Goal: Information Seeking & Learning: Learn about a topic

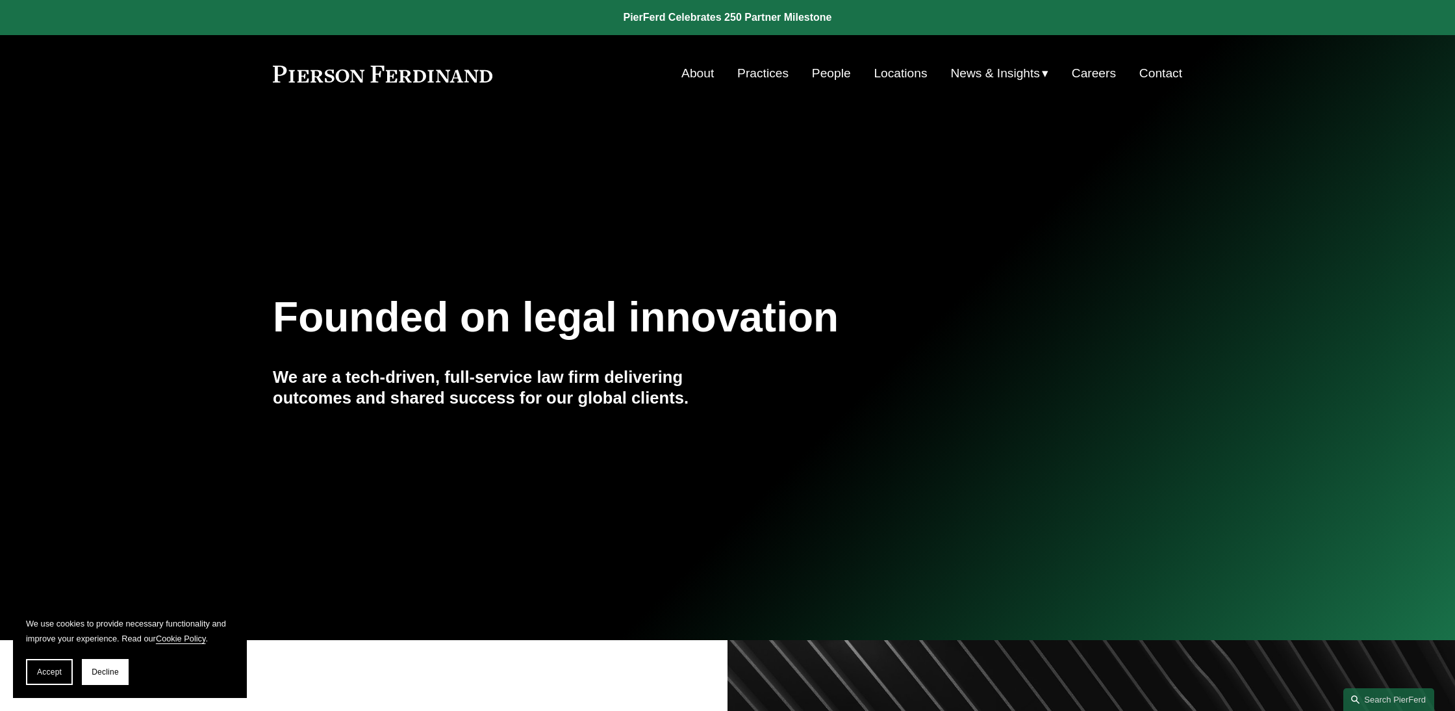
click at [907, 73] on link "Locations" at bounding box center [900, 73] width 53 height 25
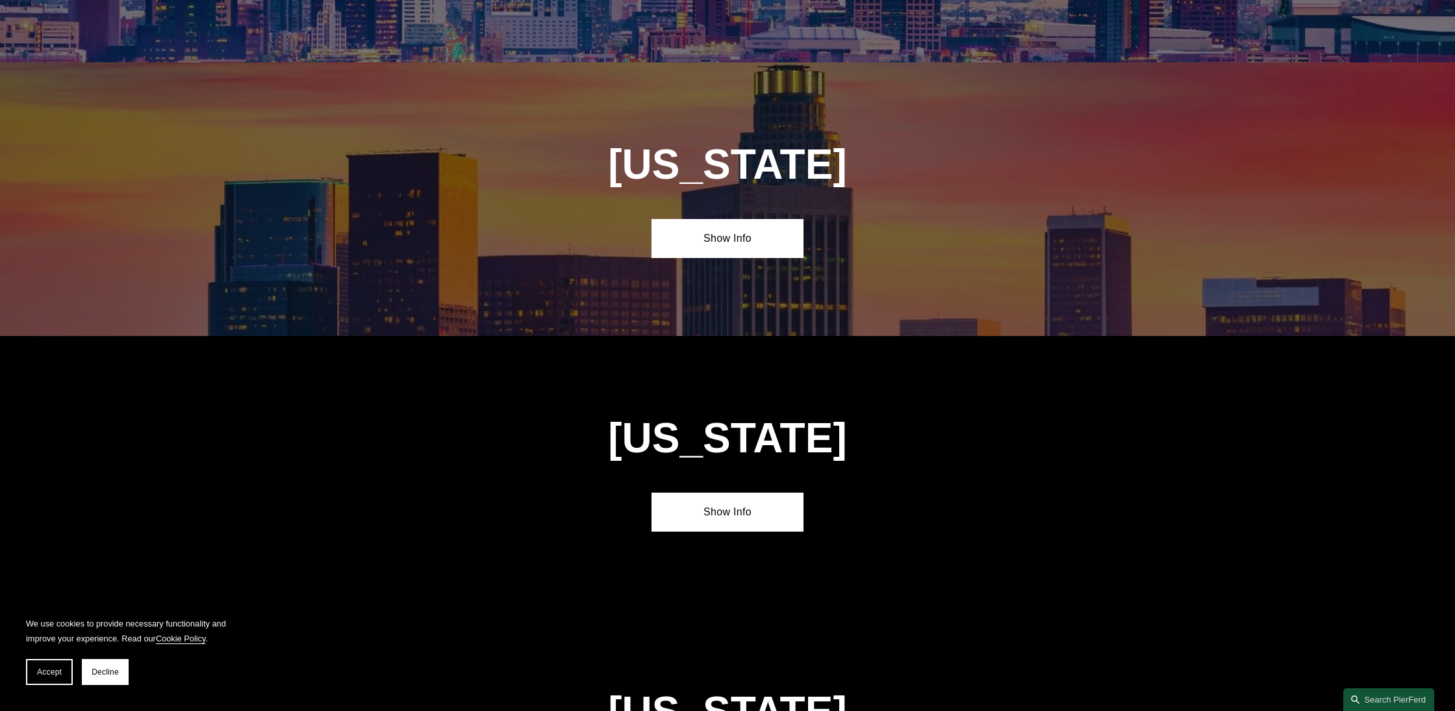
scroll to position [877, 0]
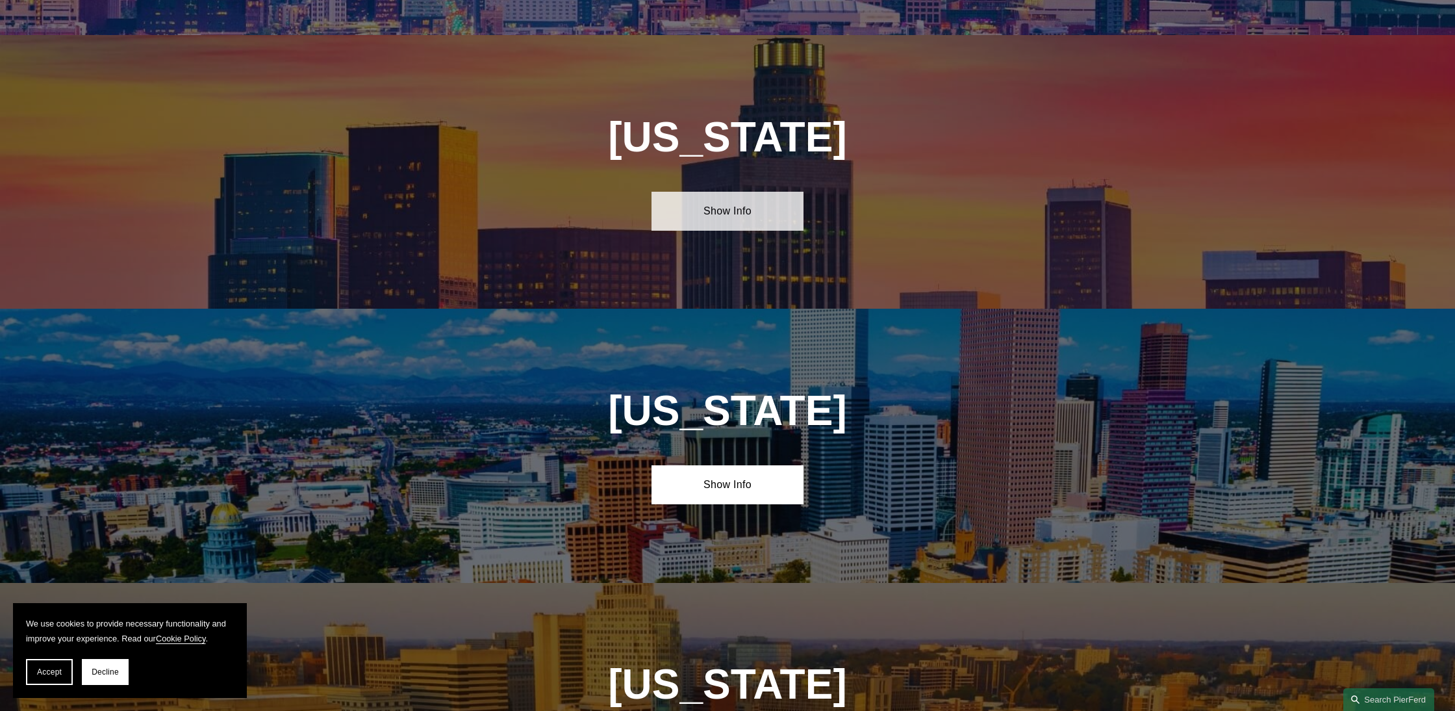
click at [726, 223] on link "Show Info" at bounding box center [727, 211] width 151 height 39
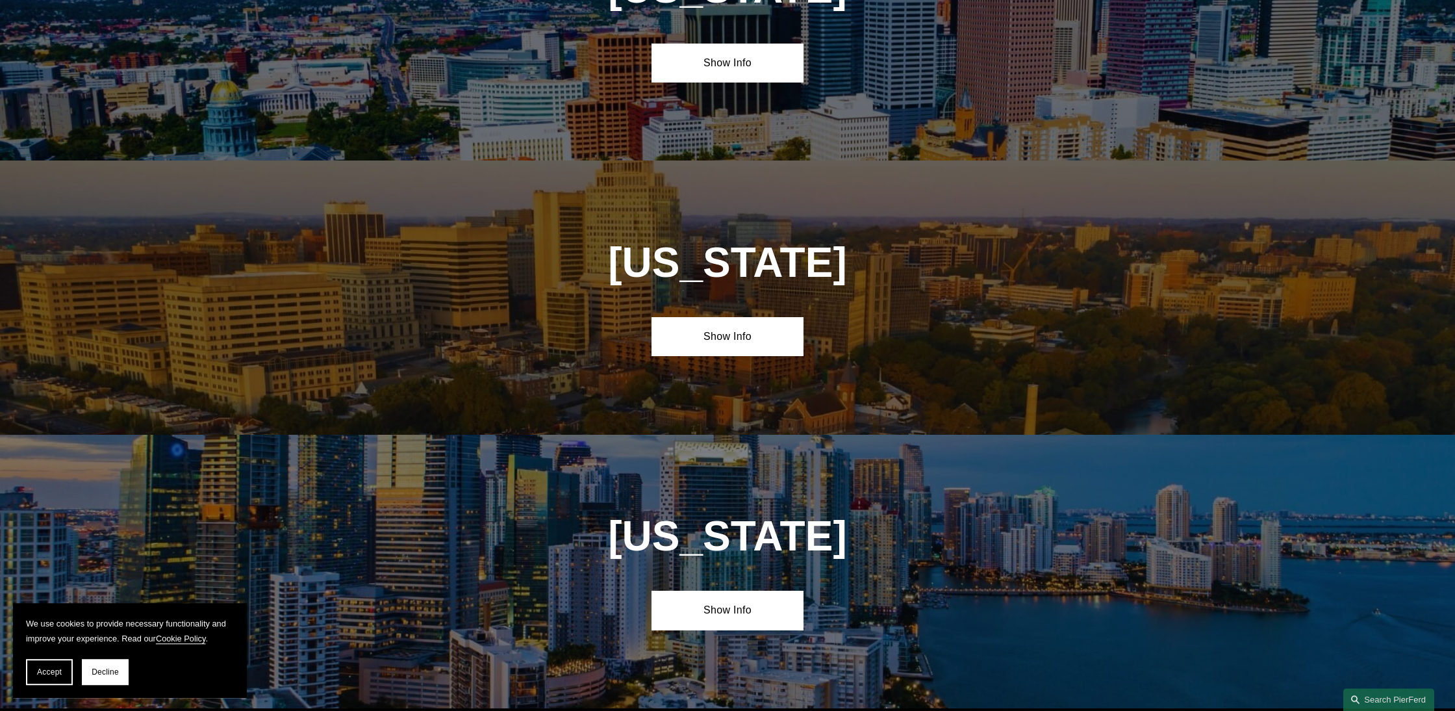
scroll to position [0, 0]
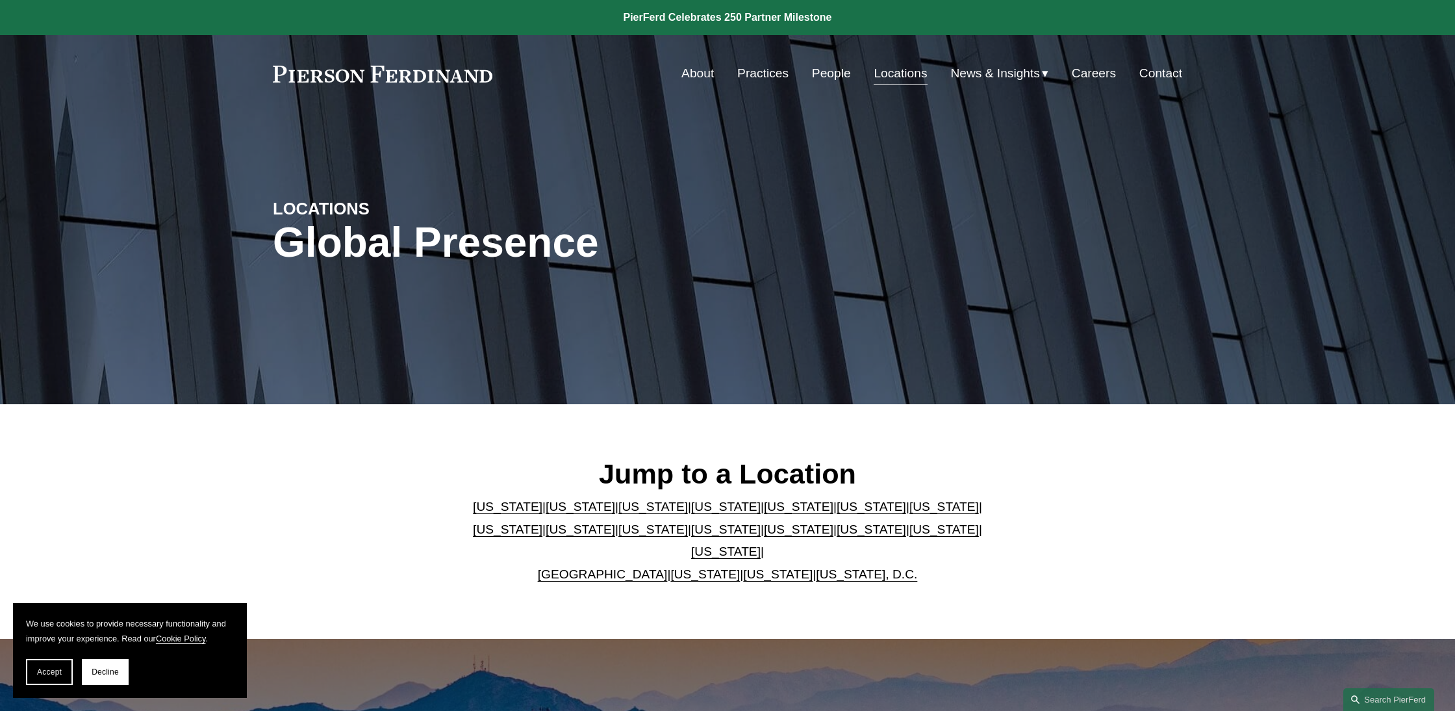
click at [1092, 74] on link "Careers" at bounding box center [1094, 73] width 44 height 25
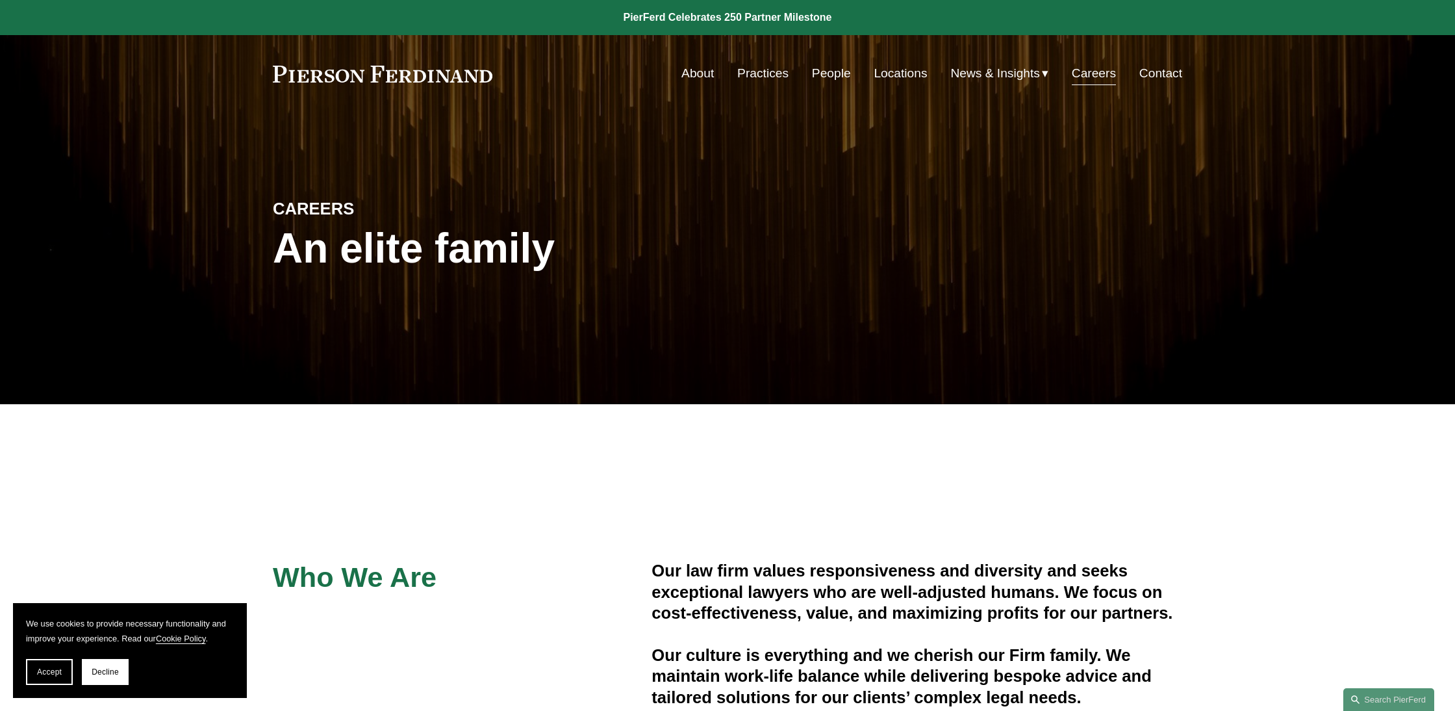
click at [828, 75] on link "People" at bounding box center [831, 73] width 39 height 25
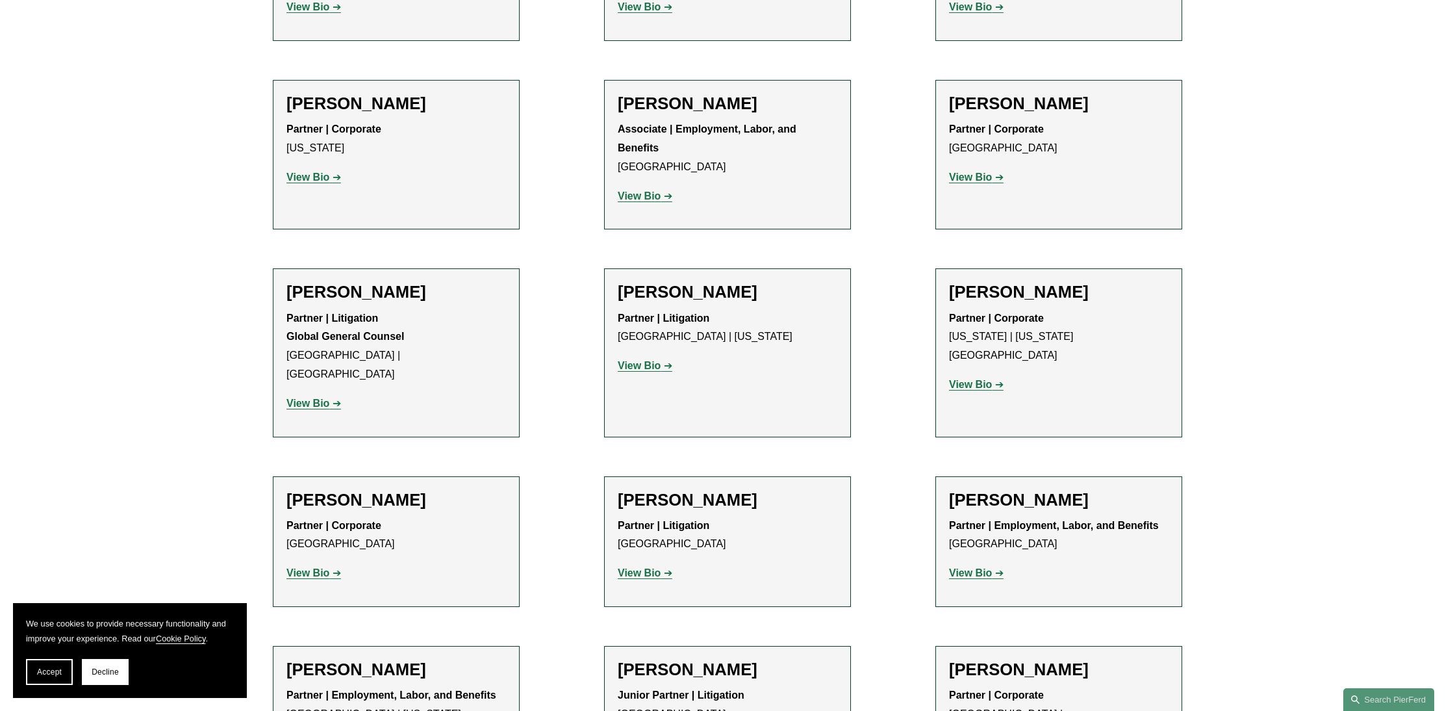
scroll to position [6562, 0]
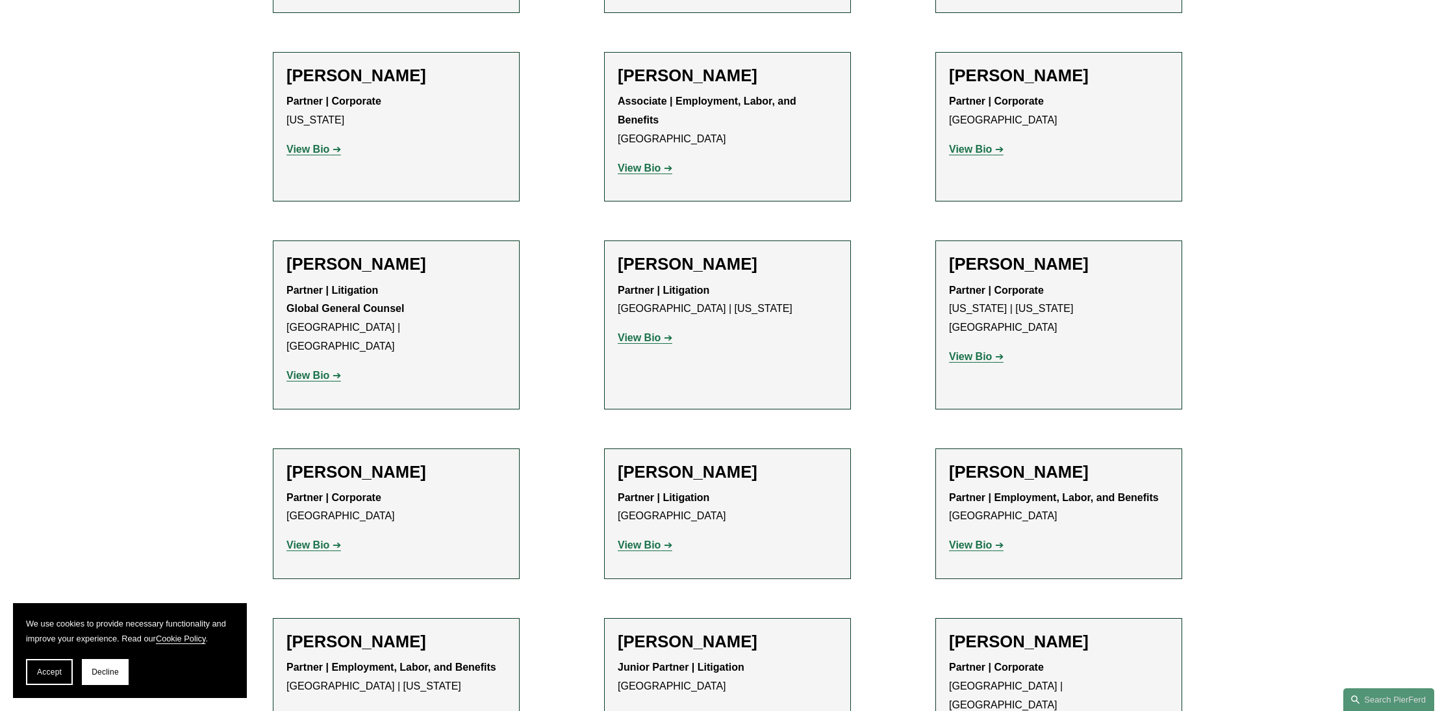
click at [653, 462] on h2 "[PERSON_NAME]" at bounding box center [728, 472] width 220 height 20
click at [640, 539] on strong "View Bio" at bounding box center [639, 544] width 43 height 11
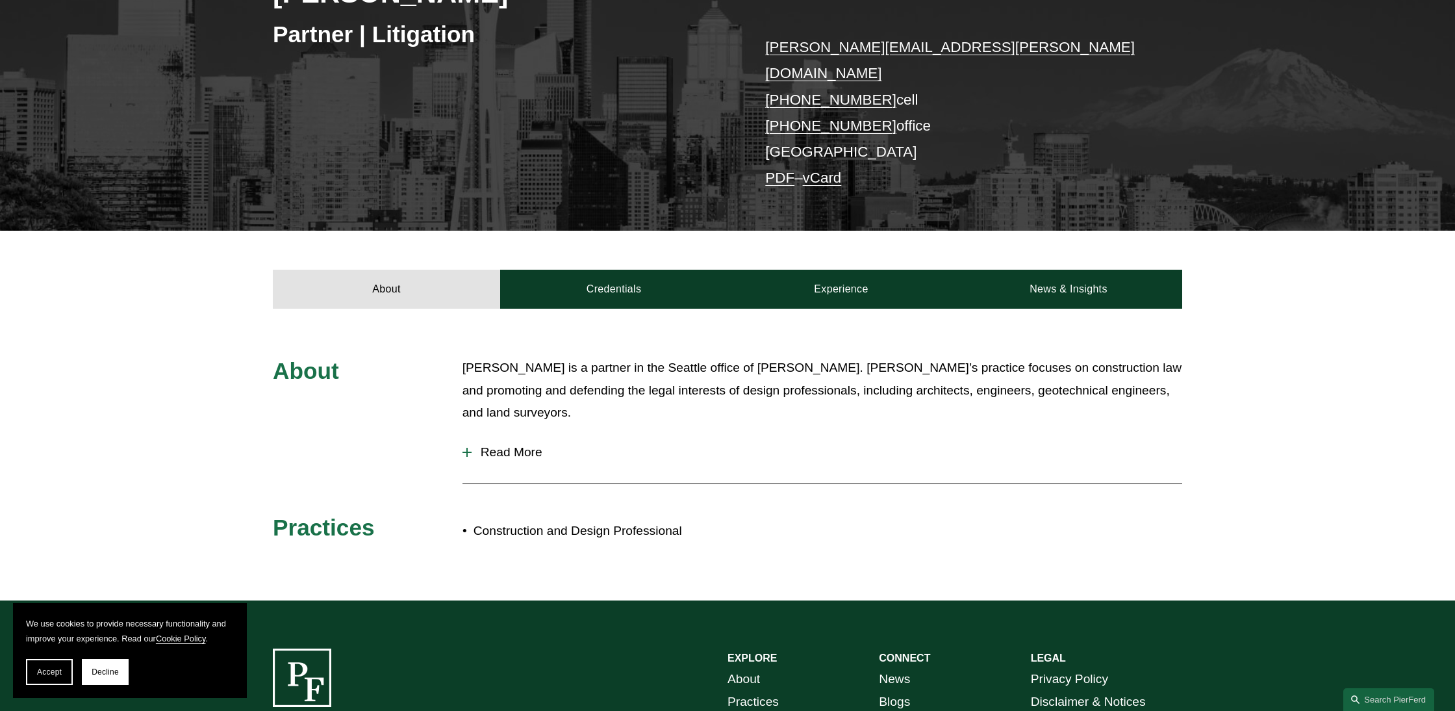
scroll to position [259, 0]
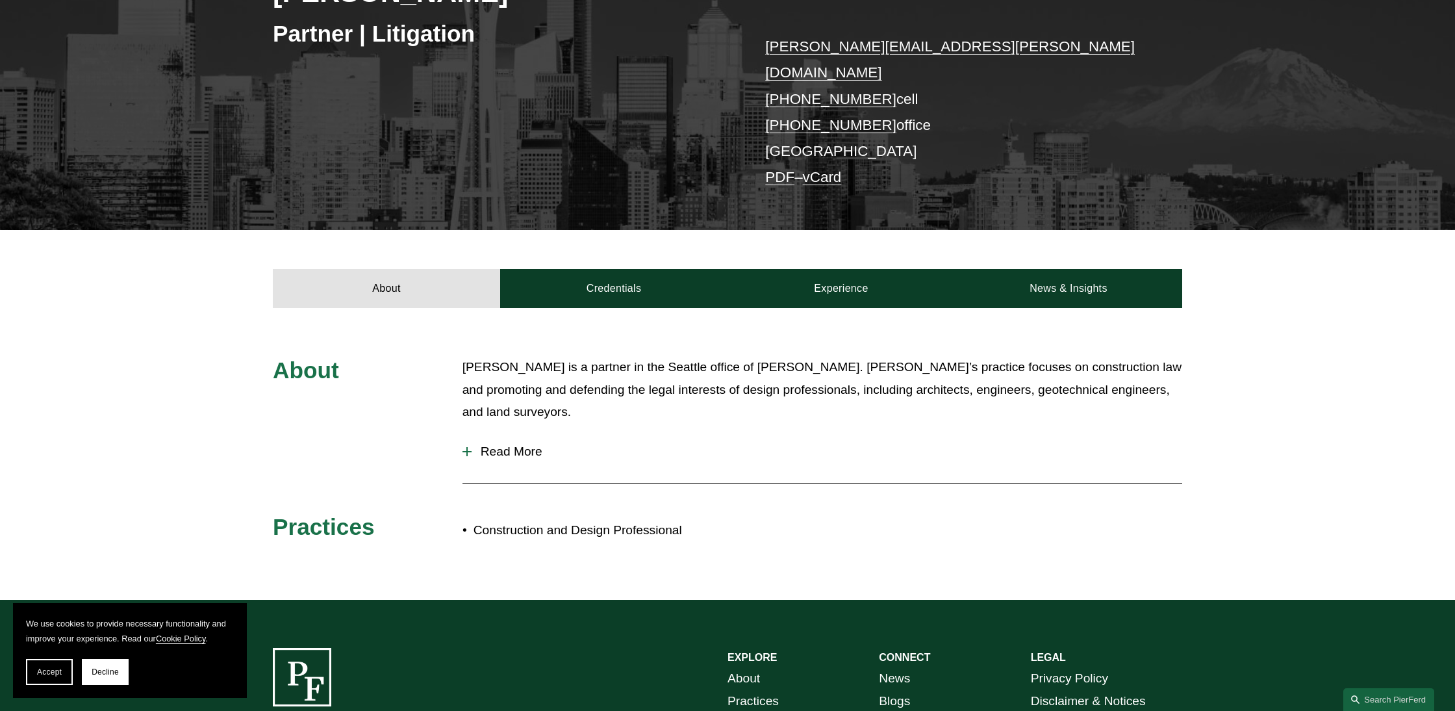
click at [466, 451] on div at bounding box center [467, 451] width 9 height 1
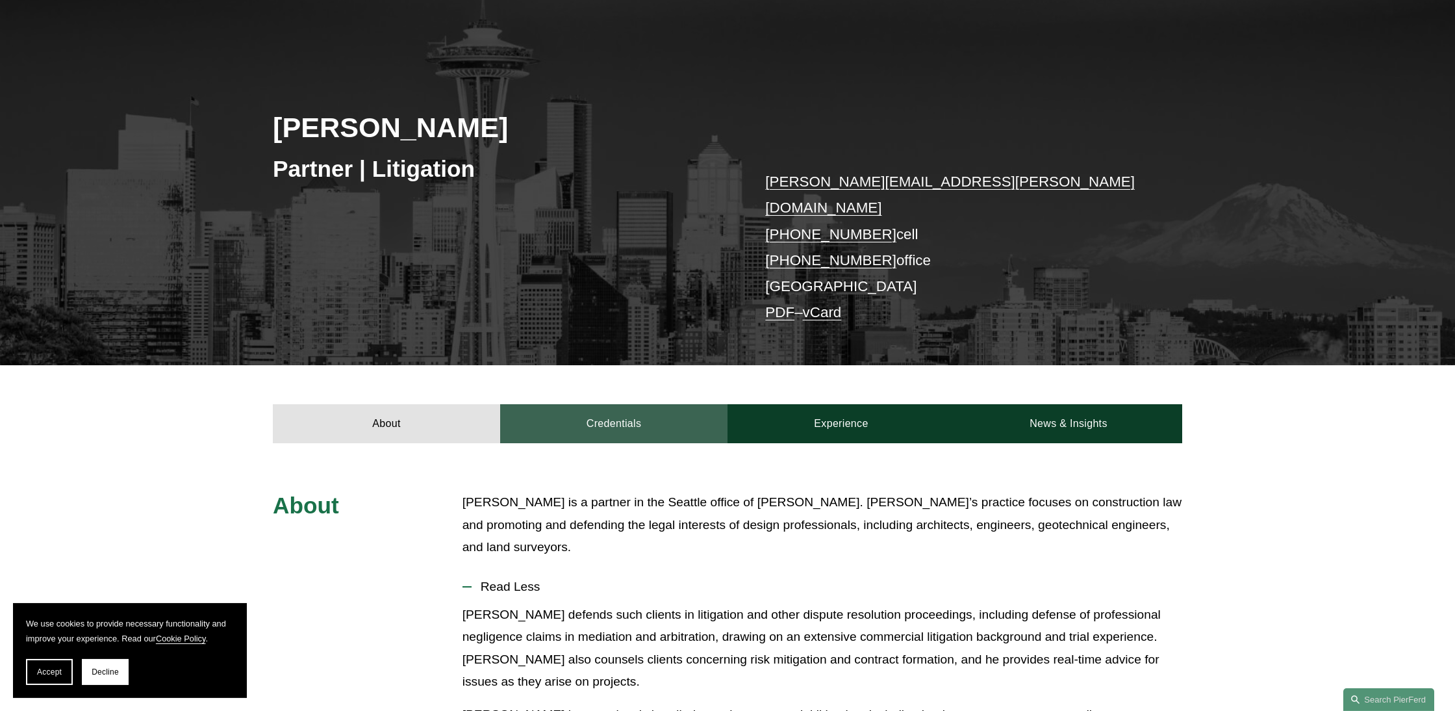
click at [651, 404] on link "Credentials" at bounding box center [613, 423] width 227 height 39
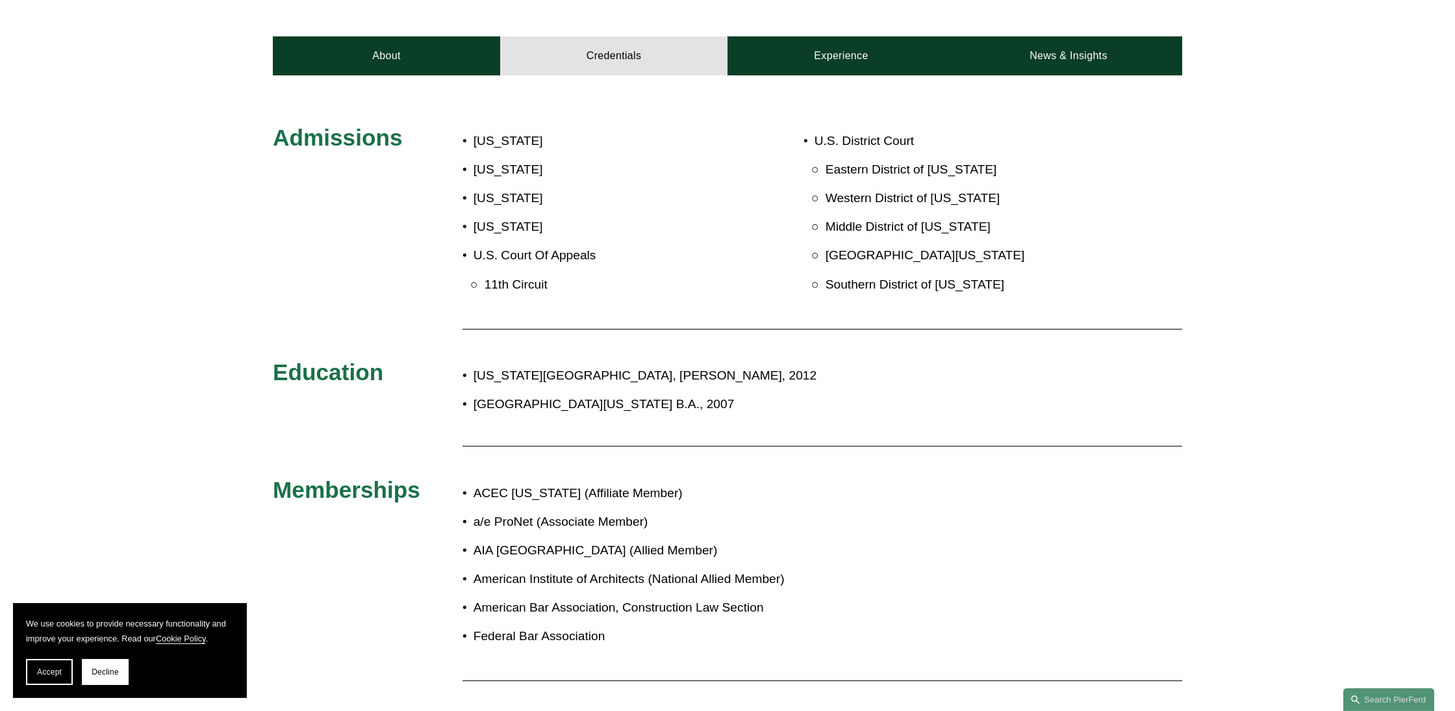
scroll to position [249, 0]
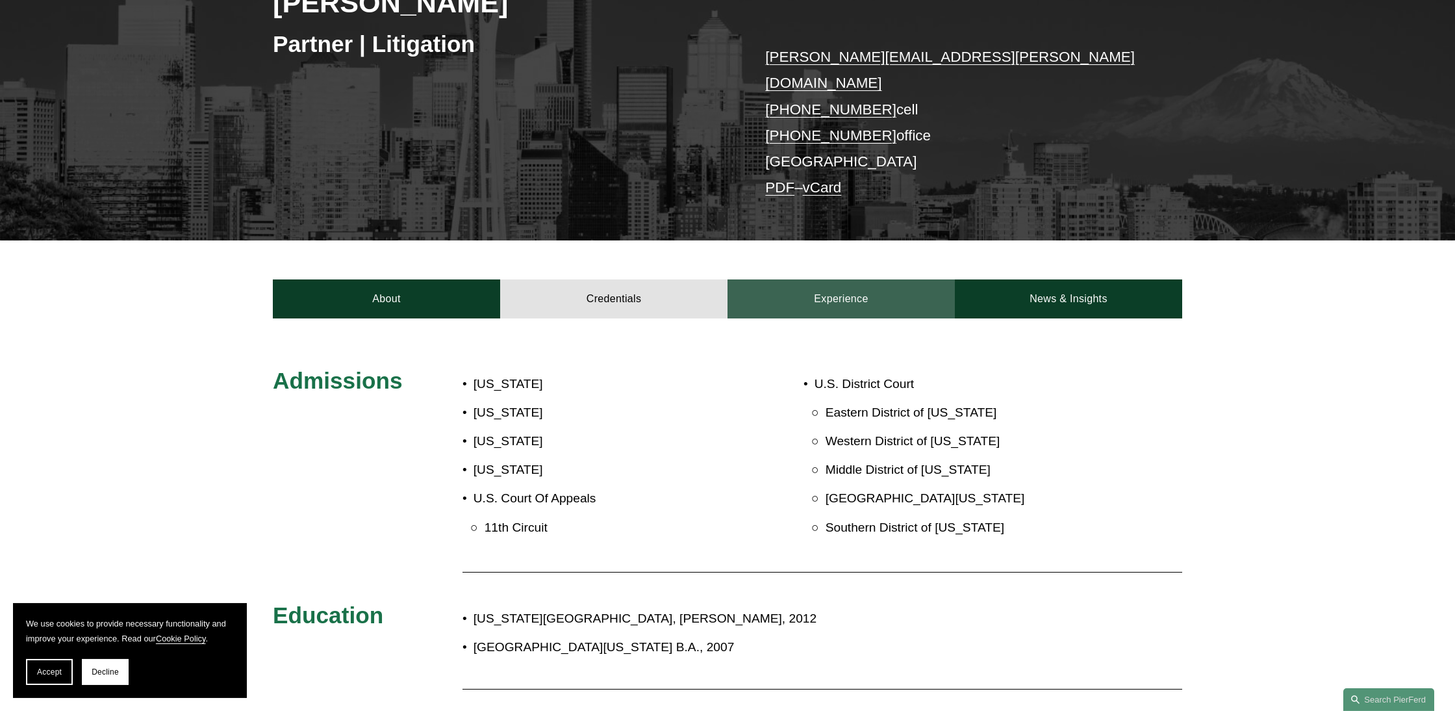
click at [846, 281] on link "Experience" at bounding box center [841, 298] width 227 height 39
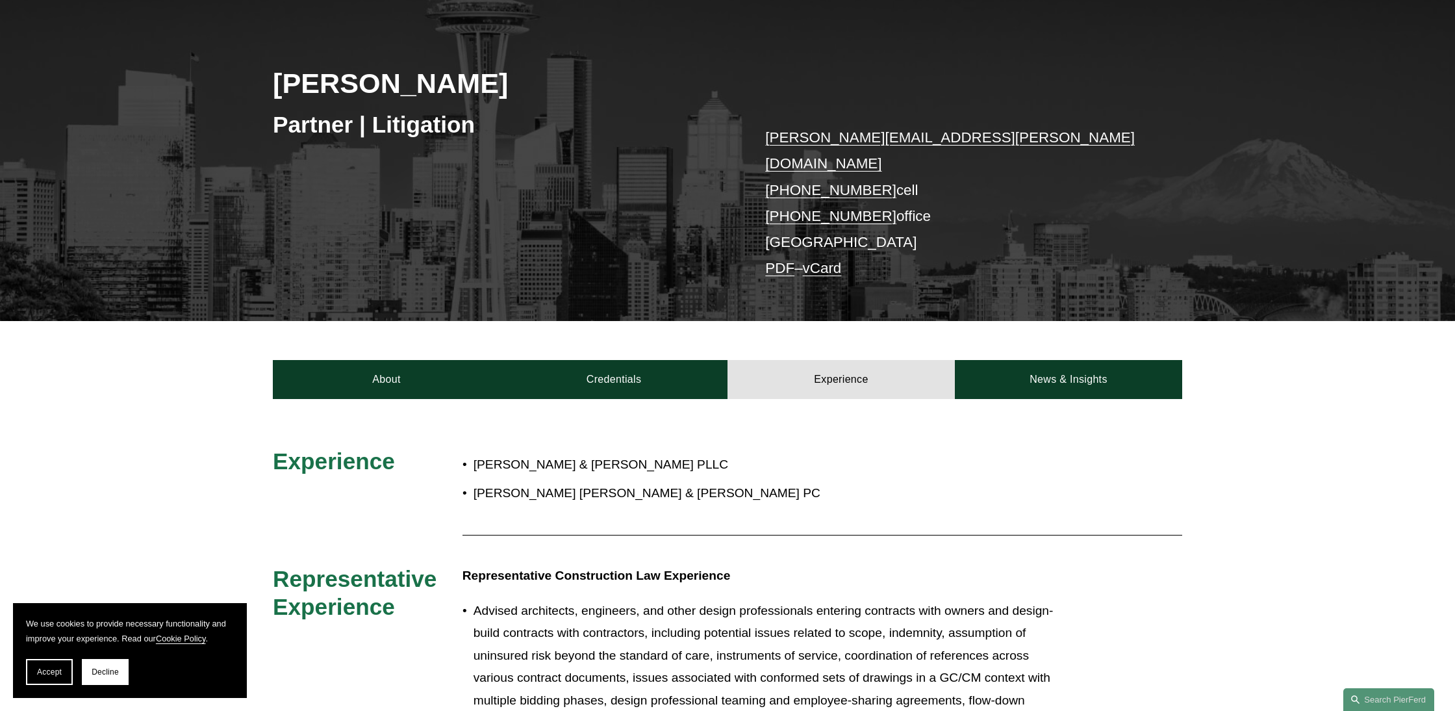
scroll to position [170, 0]
